Goal: Find specific page/section: Find specific page/section

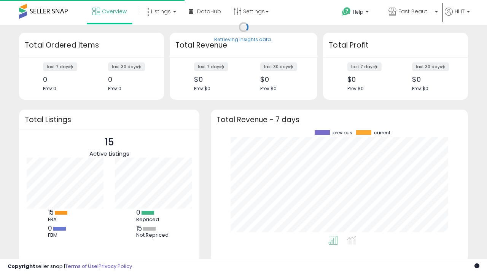
scroll to position [106, 242]
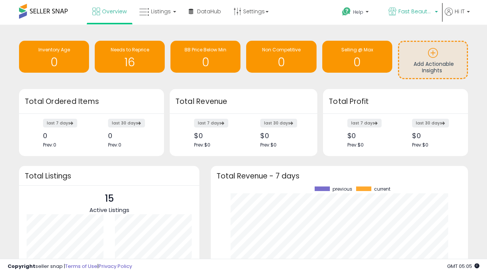
click at [413, 12] on span "Fast Beauty ([GEOGRAPHIC_DATA])" at bounding box center [415, 12] width 34 height 8
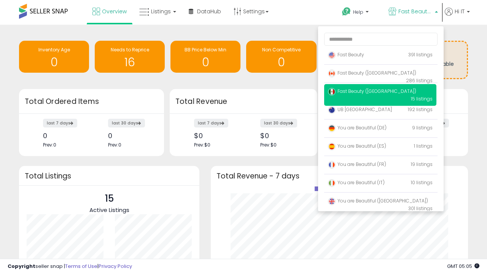
click at [380, 74] on span "Fast Beauty ([GEOGRAPHIC_DATA])" at bounding box center [372, 73] width 88 height 6
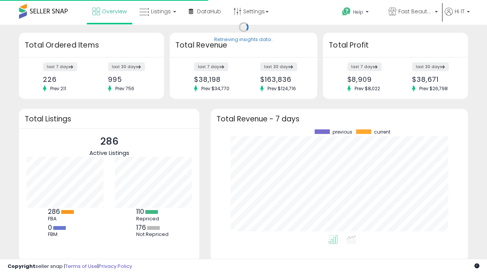
scroll to position [106, 242]
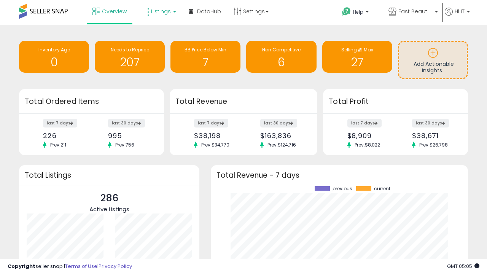
click at [157, 11] on span "Listings" at bounding box center [161, 12] width 20 height 8
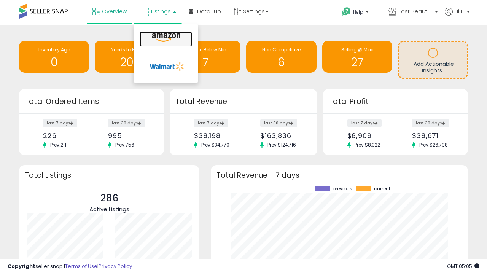
click at [165, 38] on icon at bounding box center [166, 38] width 33 height 10
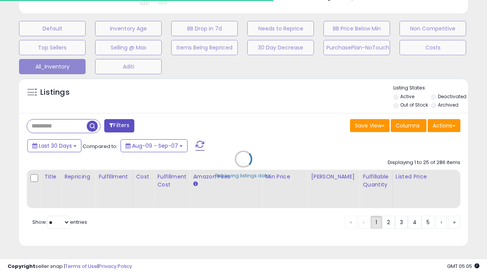
scroll to position [0, 6]
